Goal: Navigation & Orientation: Understand site structure

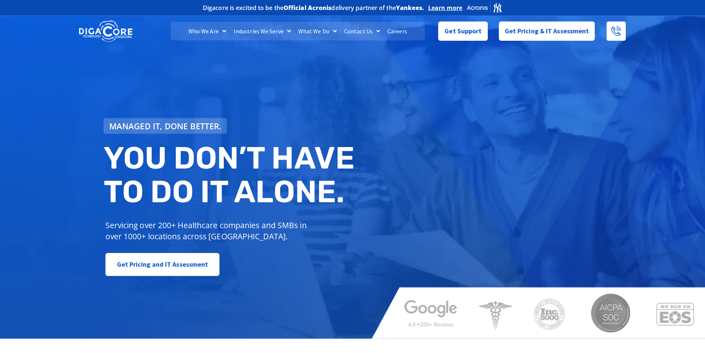
click at [403, 27] on link "Careers" at bounding box center [397, 31] width 27 height 19
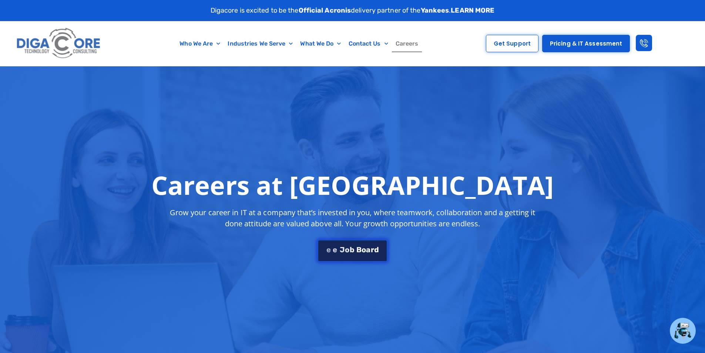
click at [362, 249] on span "o" at bounding box center [364, 248] width 4 height 7
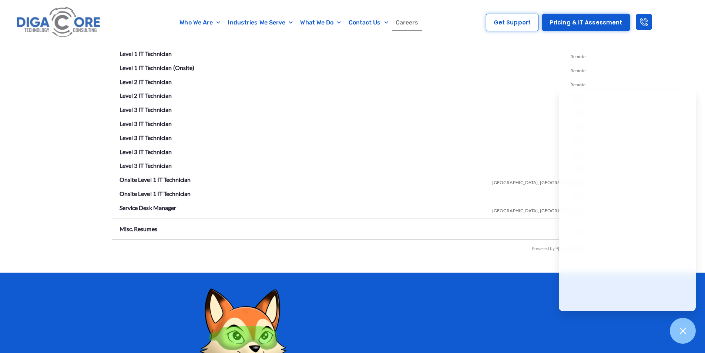
scroll to position [1378, 0]
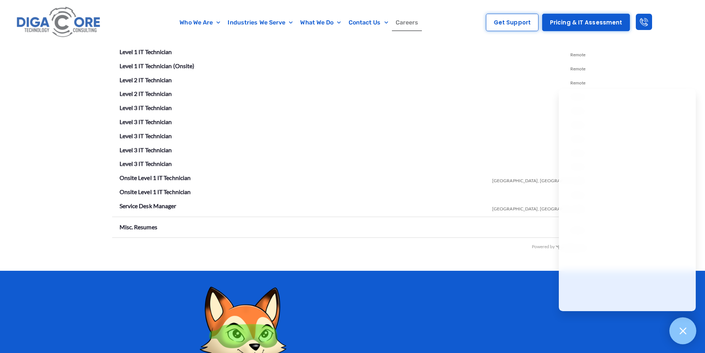
click at [686, 332] on icon at bounding box center [683, 331] width 10 height 10
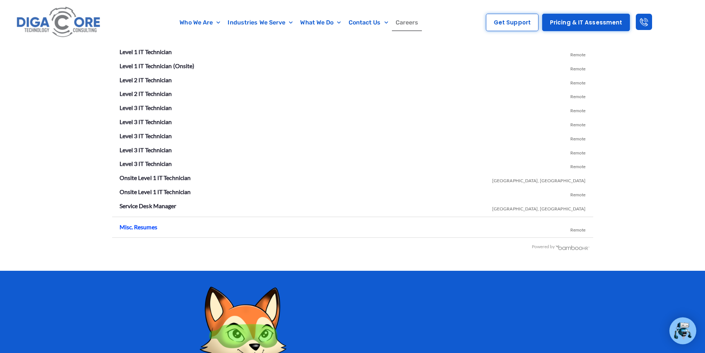
click at [152, 226] on link "Misc. Resumes" at bounding box center [139, 226] width 38 height 7
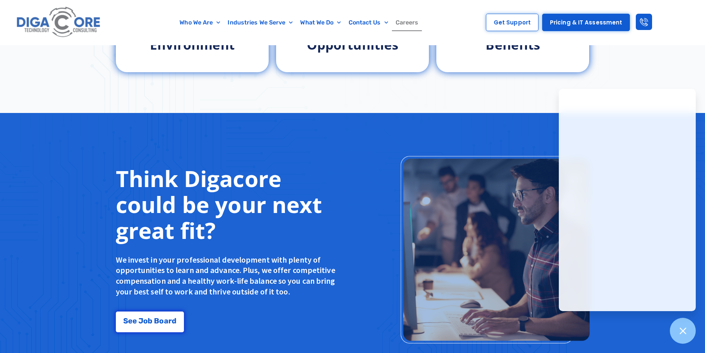
scroll to position [489, 0]
click at [690, 328] on div at bounding box center [683, 330] width 27 height 27
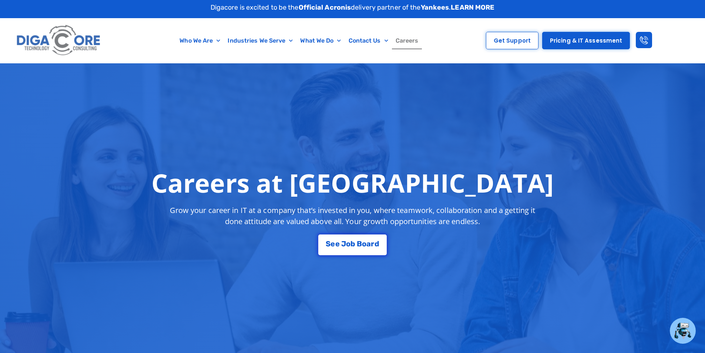
scroll to position [0, 0]
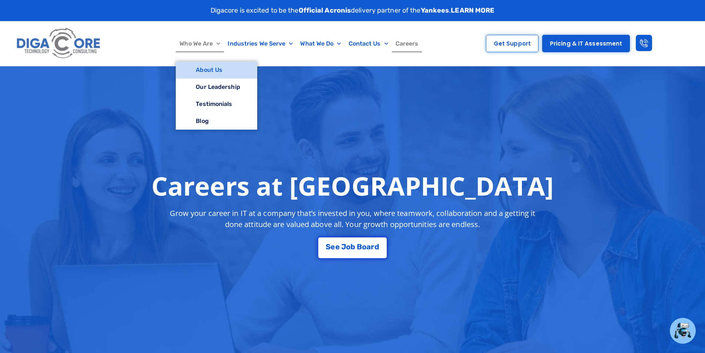
click at [213, 71] on link "About Us" at bounding box center [216, 69] width 81 height 17
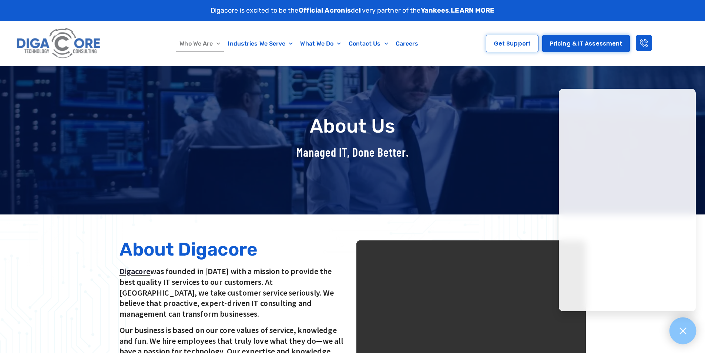
click at [684, 330] on icon at bounding box center [683, 330] width 7 height 7
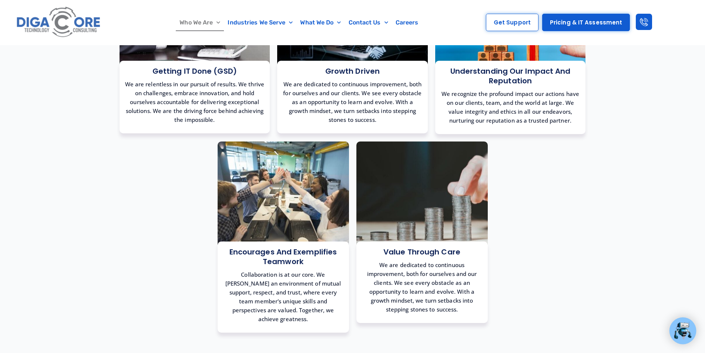
scroll to position [593, 0]
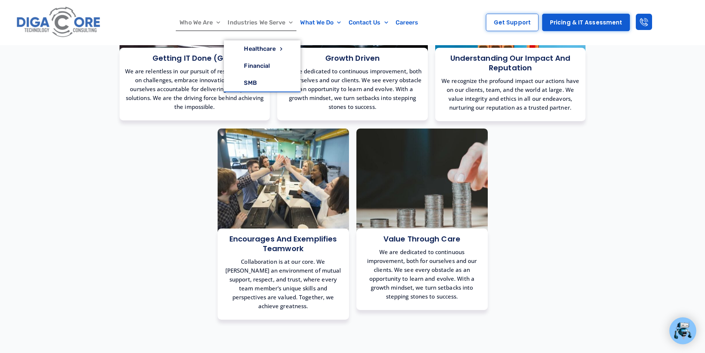
click at [276, 23] on link "Industries We Serve" at bounding box center [260, 22] width 73 height 17
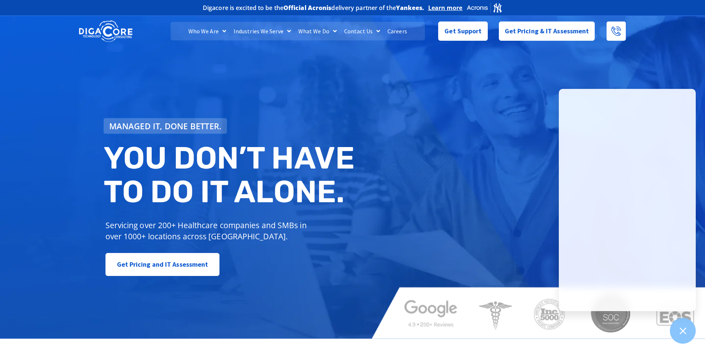
click at [500, 147] on div "Managed IT, done better. You don’t have to do IT alone. Servicing over 200+ Hea…" at bounding box center [352, 176] width 705 height 325
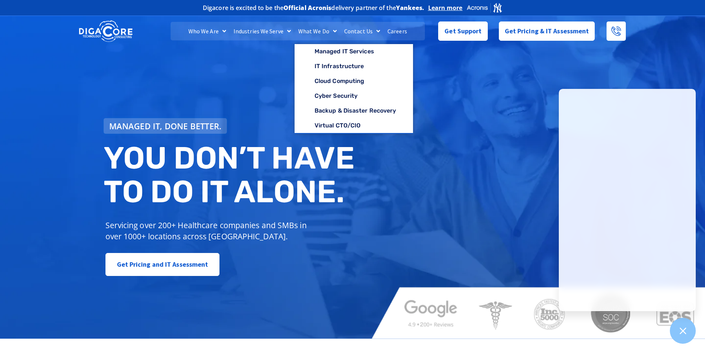
click at [325, 28] on link "What We Do" at bounding box center [318, 31] width 46 height 19
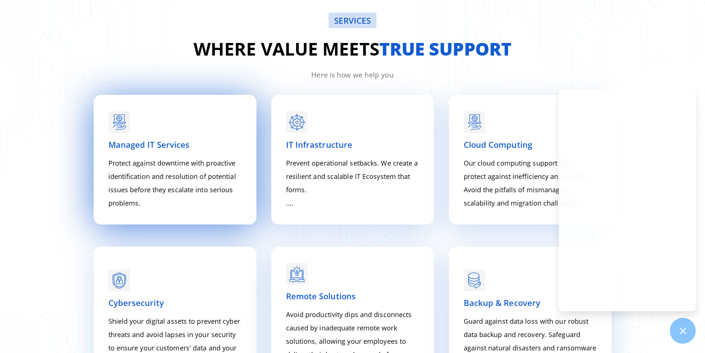
scroll to position [1016, 0]
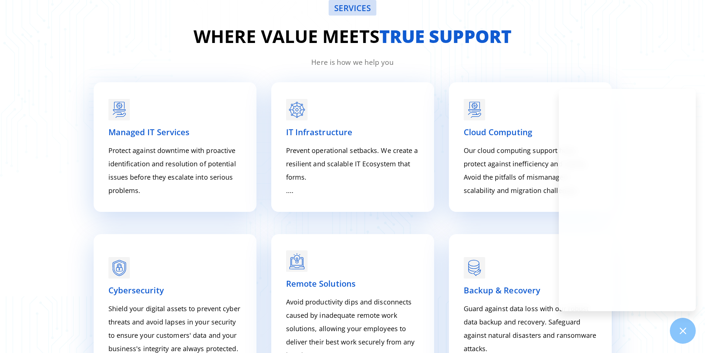
click at [668, 62] on div "SERVICES Where value meets true support Here is how we help you Managed IT Serv…" at bounding box center [352, 211] width 705 height 496
click at [627, 336] on div "SERVICES Where value meets true support Here is how we help you Managed IT Serv…" at bounding box center [352, 211] width 705 height 496
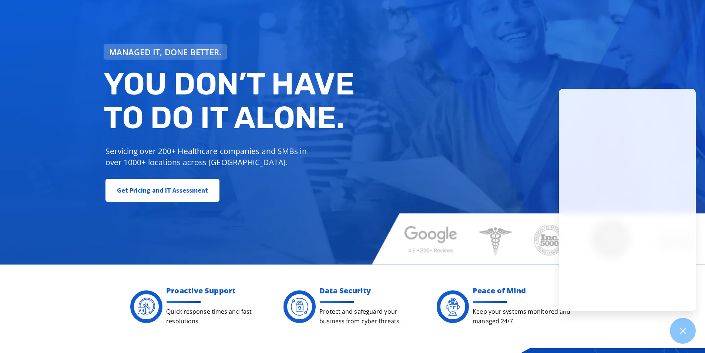
scroll to position [0, 0]
